Goal: Find specific page/section: Find specific page/section

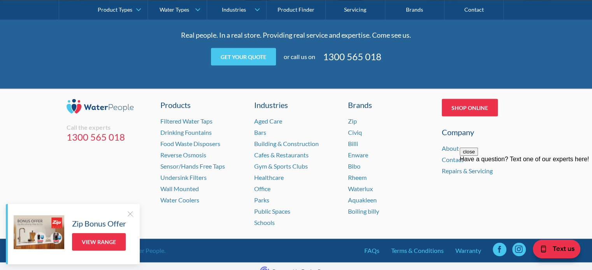
scroll to position [1634, 0]
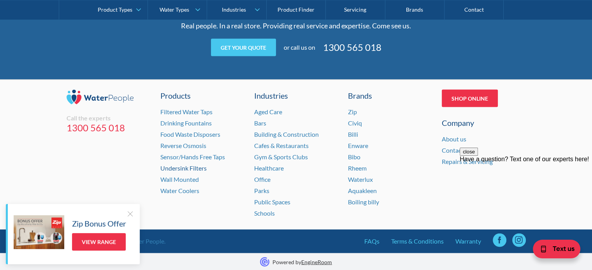
click at [202, 168] on link "Undersink Filters" at bounding box center [183, 168] width 46 height 7
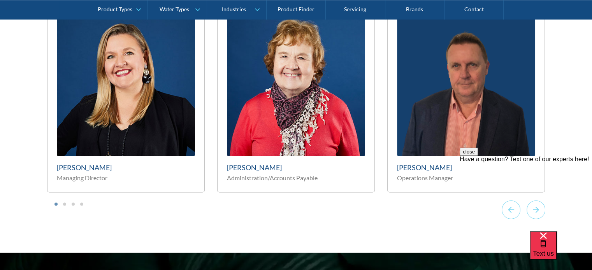
scroll to position [4114, 0]
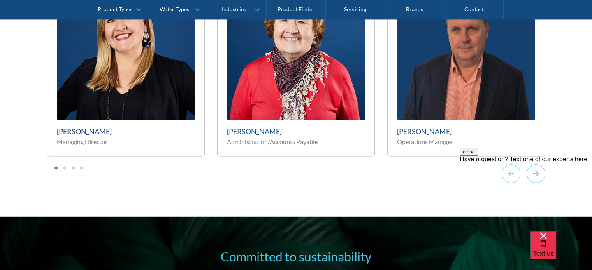
click at [540, 164] on icon "Next slide" at bounding box center [535, 173] width 19 height 19
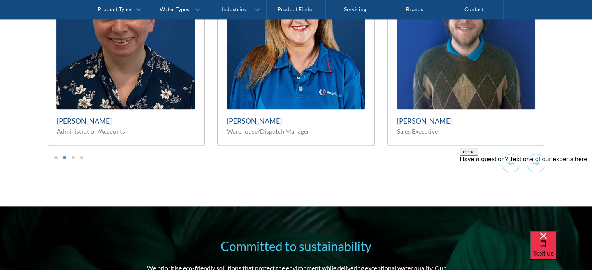
scroll to position [4146, 0]
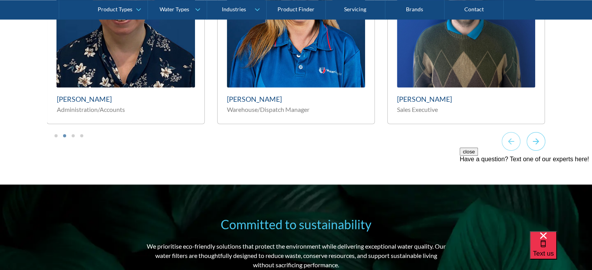
click at [538, 132] on icon "Next slide" at bounding box center [535, 141] width 19 height 19
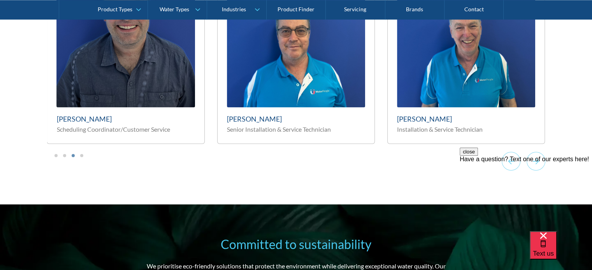
scroll to position [4112, 0]
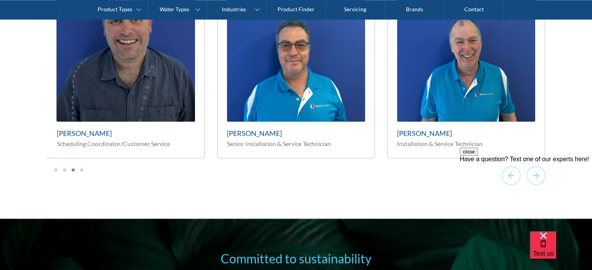
click at [535, 148] on iframe "podium webchat widget prompt" at bounding box center [526, 194] width 132 height 93
click at [532, 166] on icon "Next slide" at bounding box center [535, 175] width 19 height 19
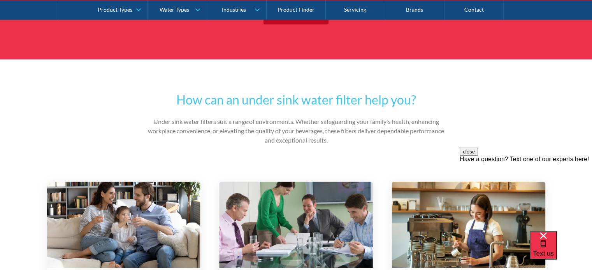
scroll to position [0, 0]
